Goal: Task Accomplishment & Management: Manage account settings

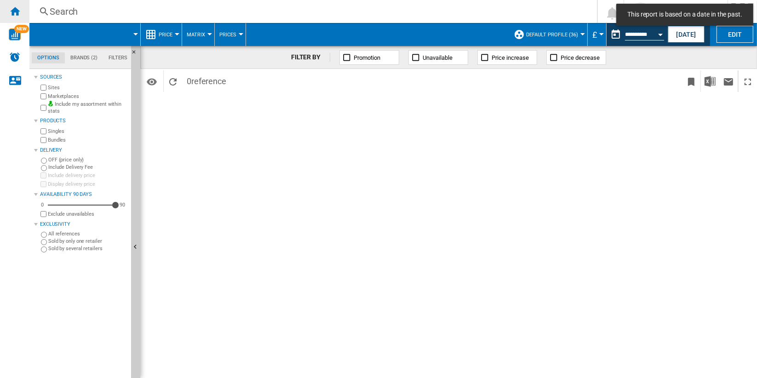
click at [16, 18] on div "Home" at bounding box center [14, 11] width 29 height 23
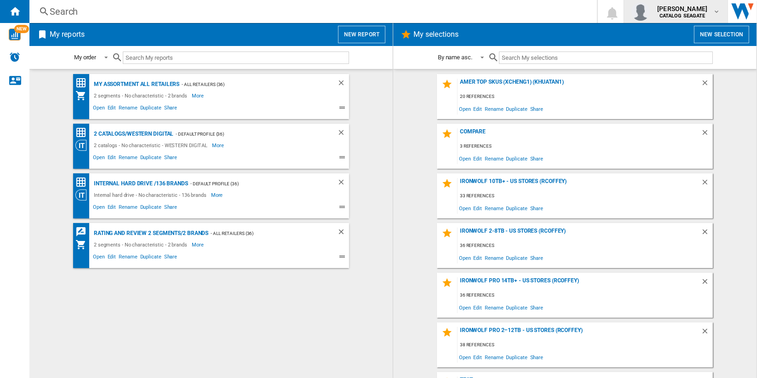
click at [703, 12] on span "deepak ojha" at bounding box center [682, 8] width 50 height 9
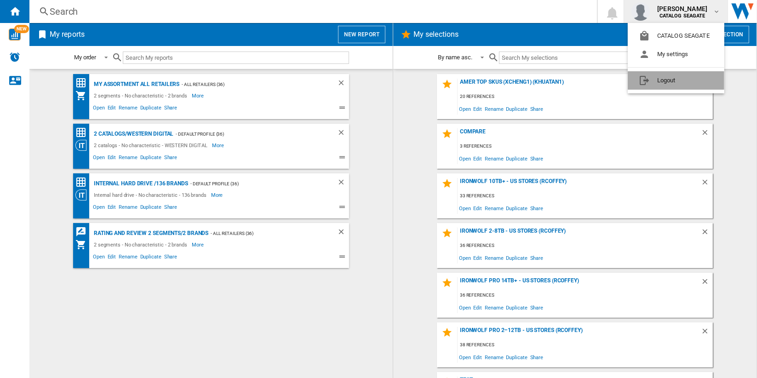
click at [685, 77] on button "Logout" at bounding box center [676, 80] width 97 height 18
